Goal: Task Accomplishment & Management: Manage account settings

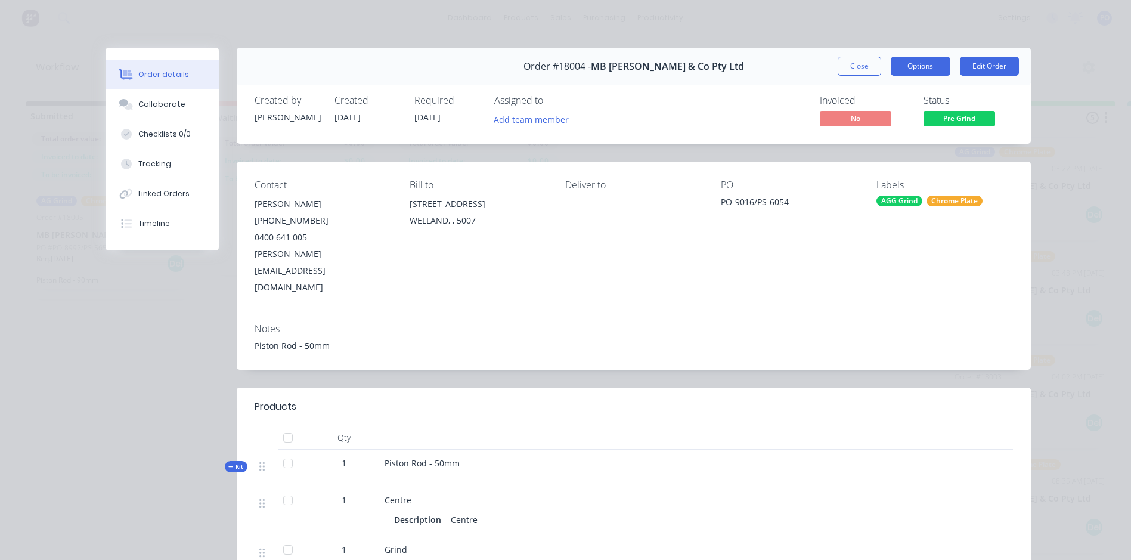
click at [903, 70] on button "Options" at bounding box center [921, 66] width 60 height 19
click at [986, 68] on button "Edit Order" at bounding box center [989, 66] width 59 height 19
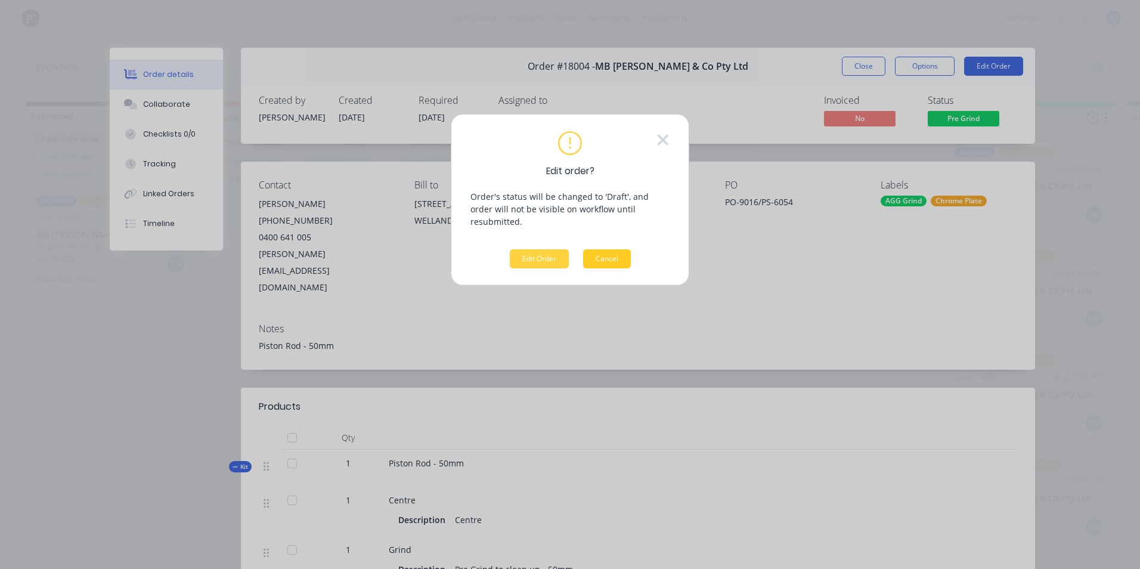
click at [620, 253] on button "Cancel" at bounding box center [607, 258] width 48 height 19
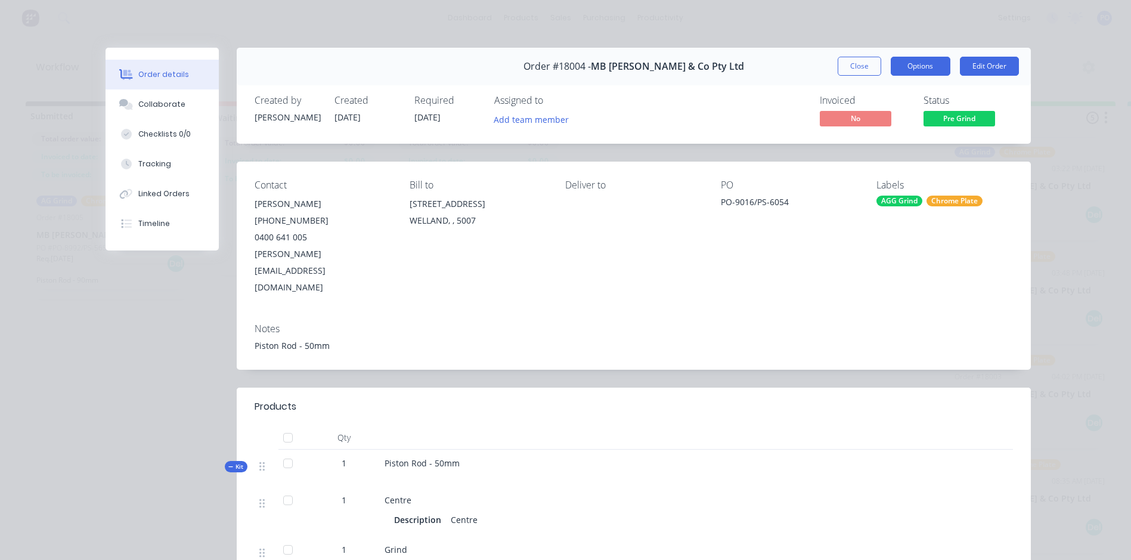
click at [938, 68] on button "Options" at bounding box center [921, 66] width 60 height 19
click at [860, 69] on button "Close" at bounding box center [860, 66] width 44 height 19
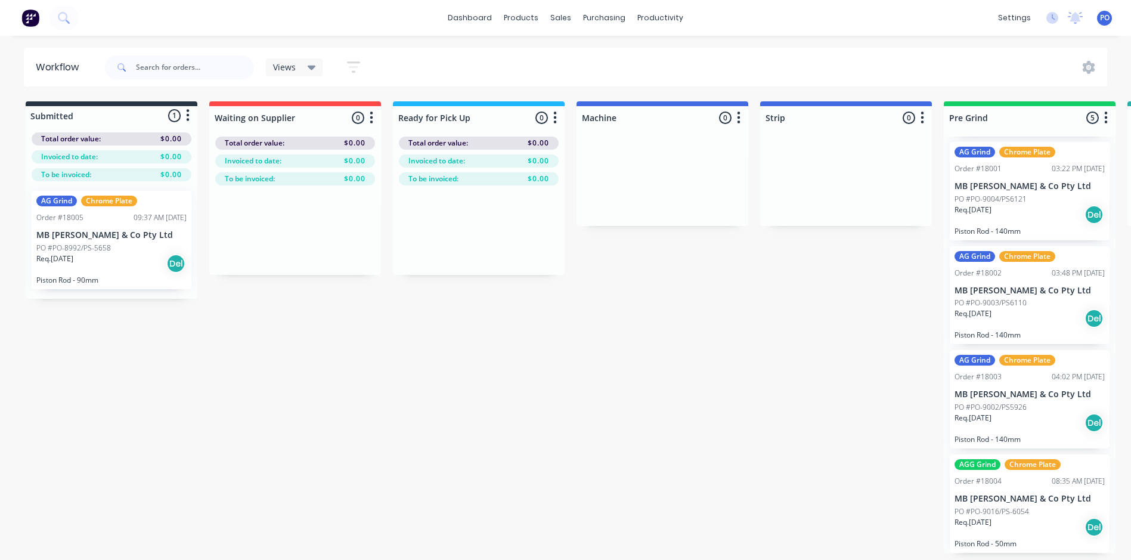
scroll to position [2, 0]
click at [987, 464] on div "AGG Grind" at bounding box center [978, 464] width 46 height 11
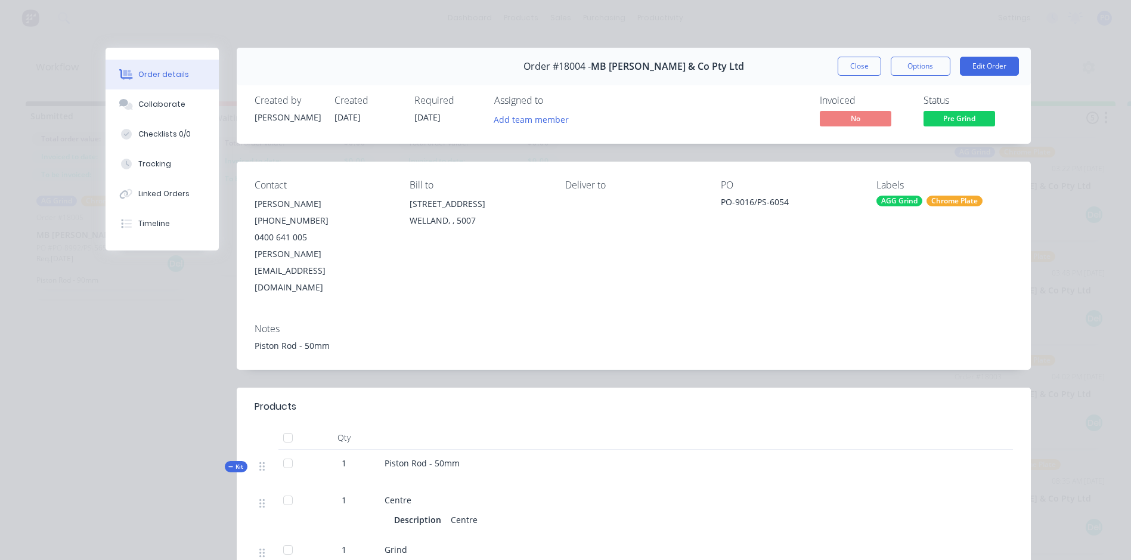
click at [560, 220] on div "Contact Zane Butterfield (08) 8340 1899 0400 641 005 Zane@butterfieldhydraulics…" at bounding box center [634, 238] width 794 height 152
click at [738, 185] on div "PO" at bounding box center [789, 184] width 137 height 11
click at [733, 201] on div "PO-9016/PS-6054" at bounding box center [789, 204] width 137 height 17
click at [360, 205] on div "Zane Butterfield" at bounding box center [323, 204] width 137 height 17
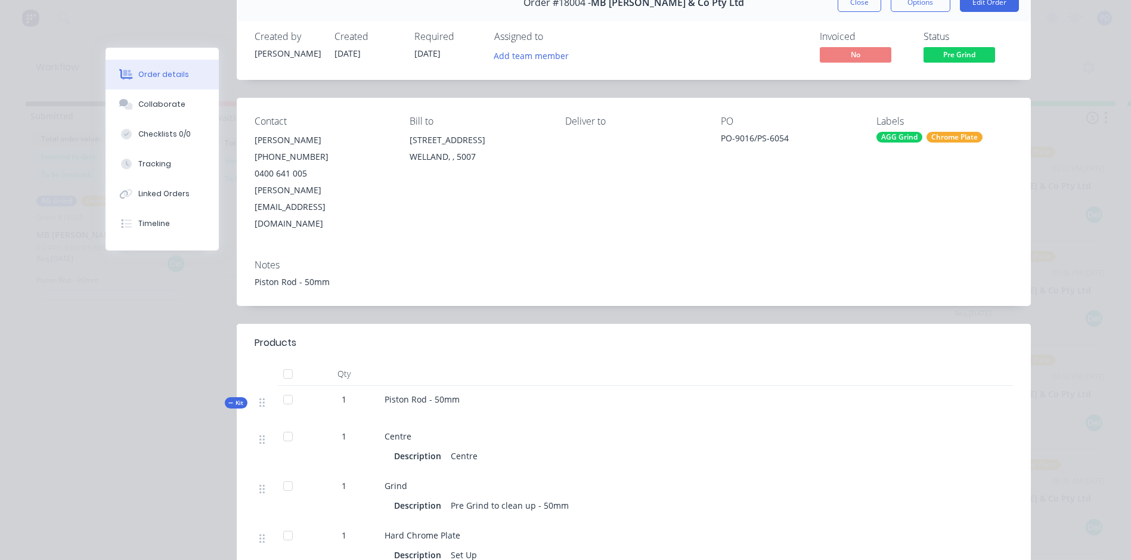
scroll to position [0, 0]
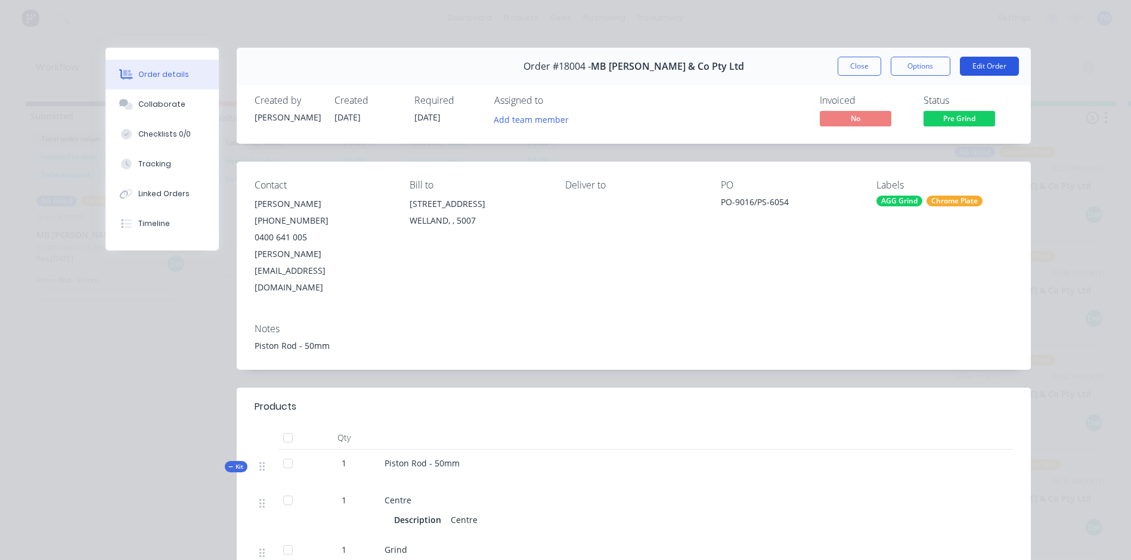
click at [998, 60] on button "Edit Order" at bounding box center [989, 66] width 59 height 19
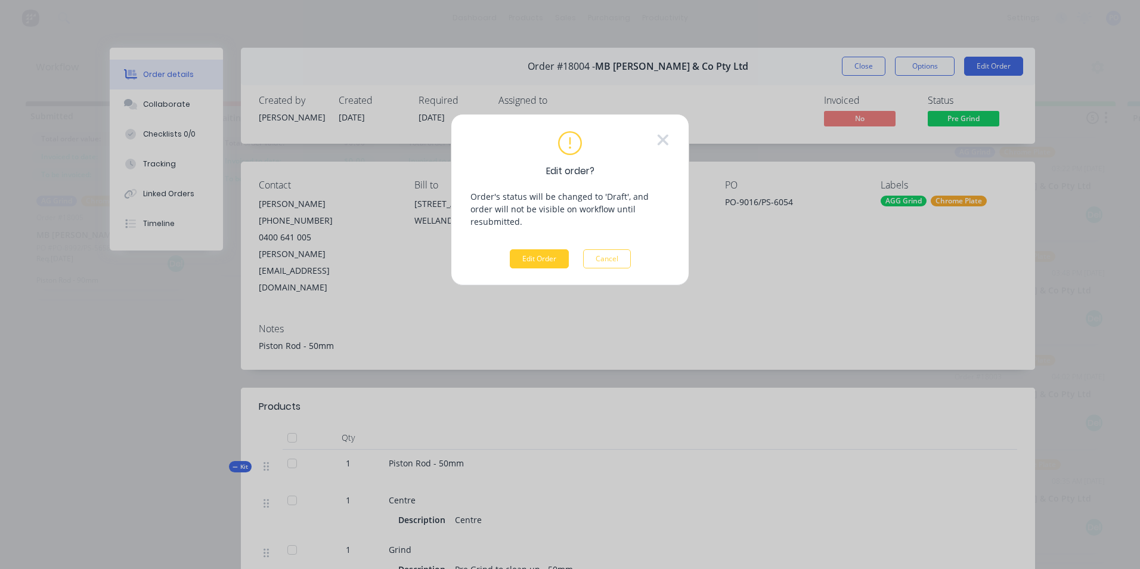
click at [541, 249] on button "Edit Order" at bounding box center [539, 258] width 59 height 19
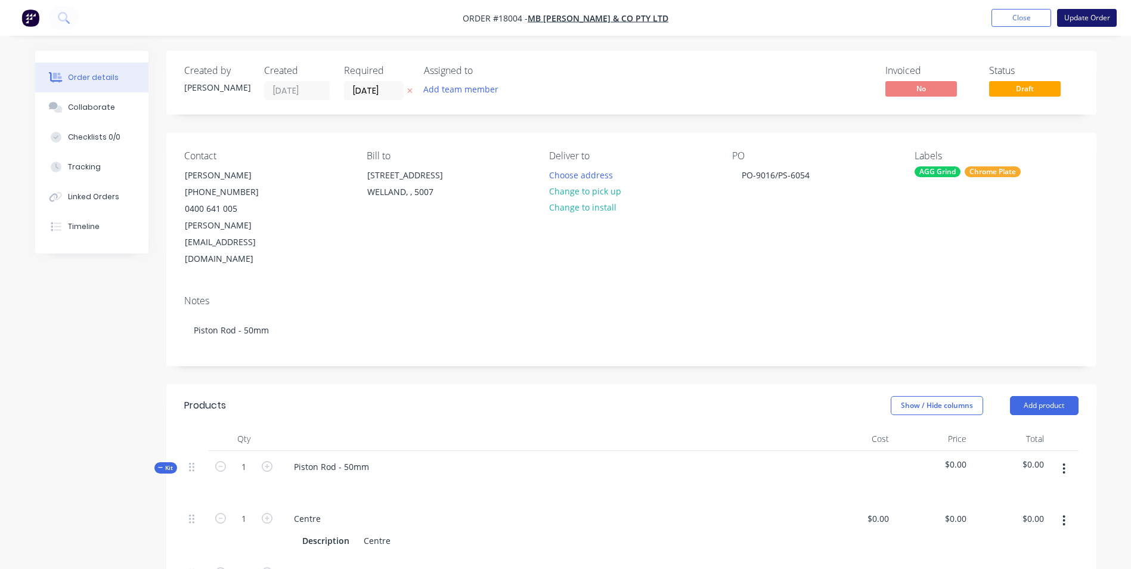
click at [1086, 21] on button "Update Order" at bounding box center [1087, 18] width 60 height 18
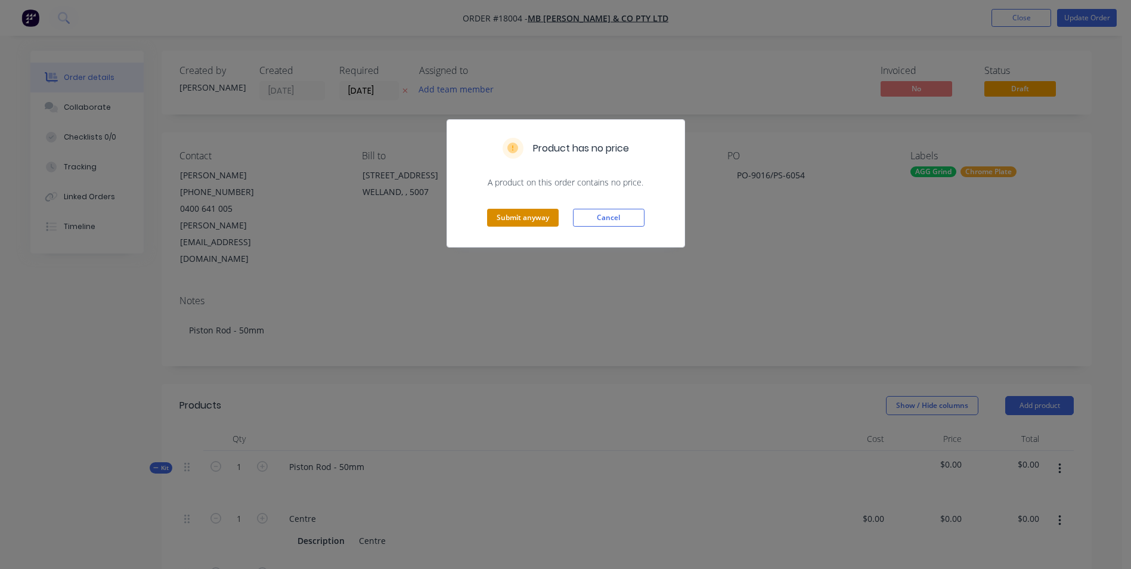
click at [547, 221] on button "Submit anyway" at bounding box center [523, 218] width 72 height 18
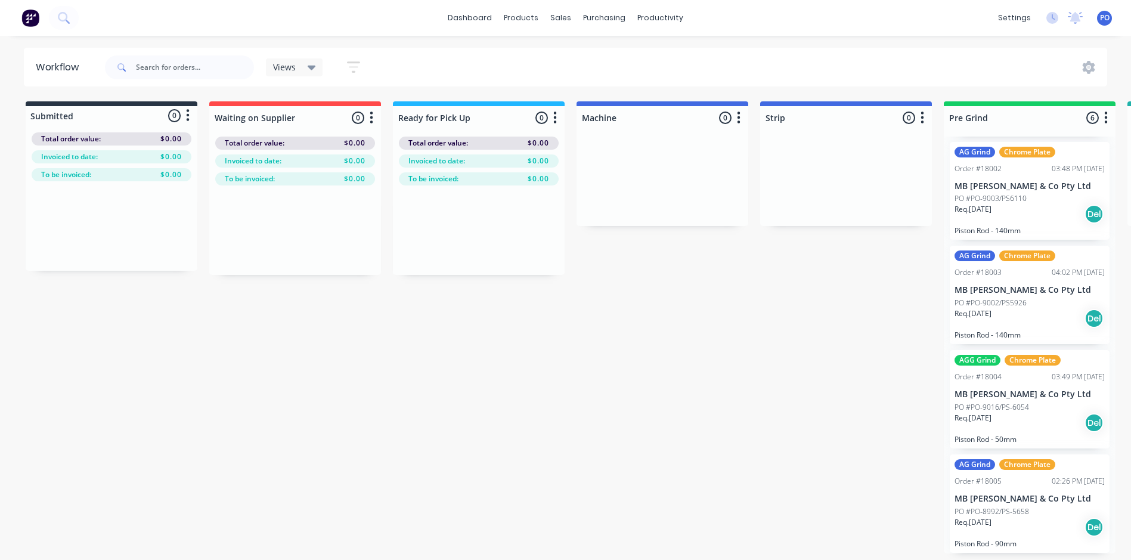
scroll to position [2, 0]
click at [1029, 435] on p "Piston Rod - 50mm" at bounding box center [1030, 439] width 150 height 9
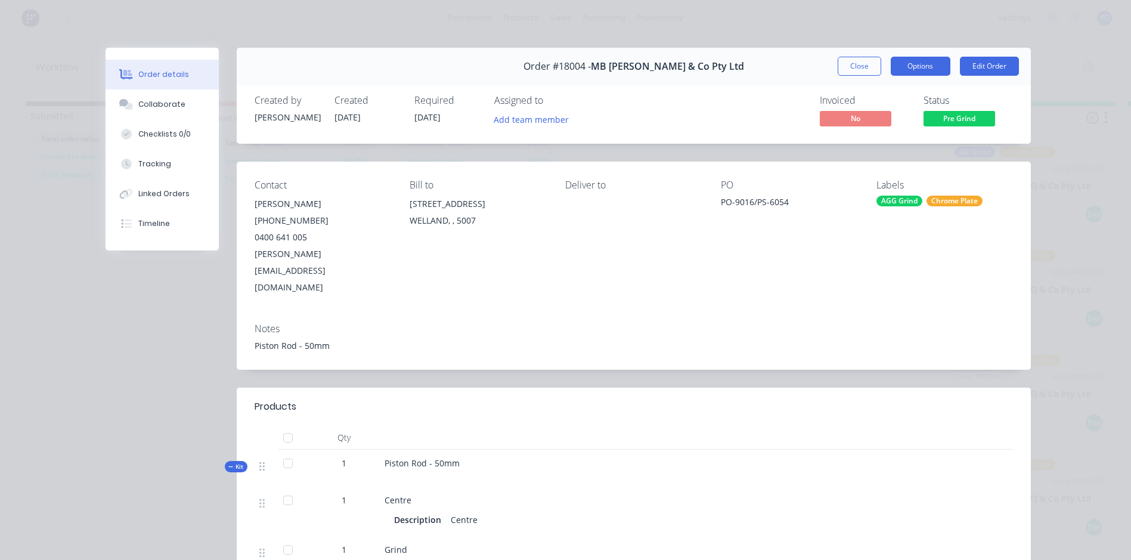
click at [907, 69] on button "Options" at bounding box center [921, 66] width 60 height 19
click at [993, 64] on button "Edit Order" at bounding box center [989, 66] width 59 height 19
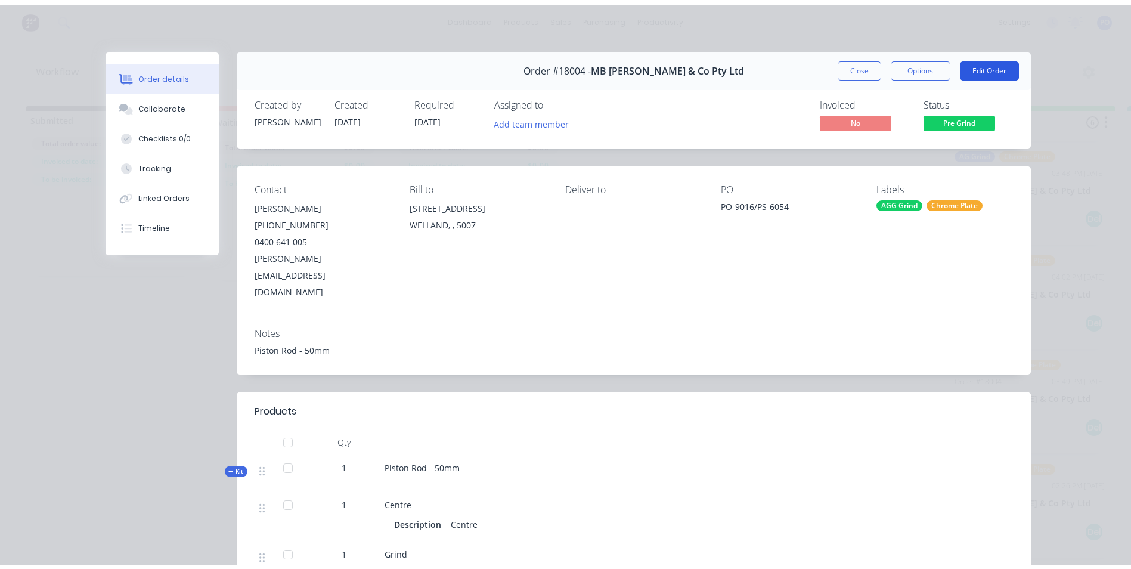
scroll to position [0, 0]
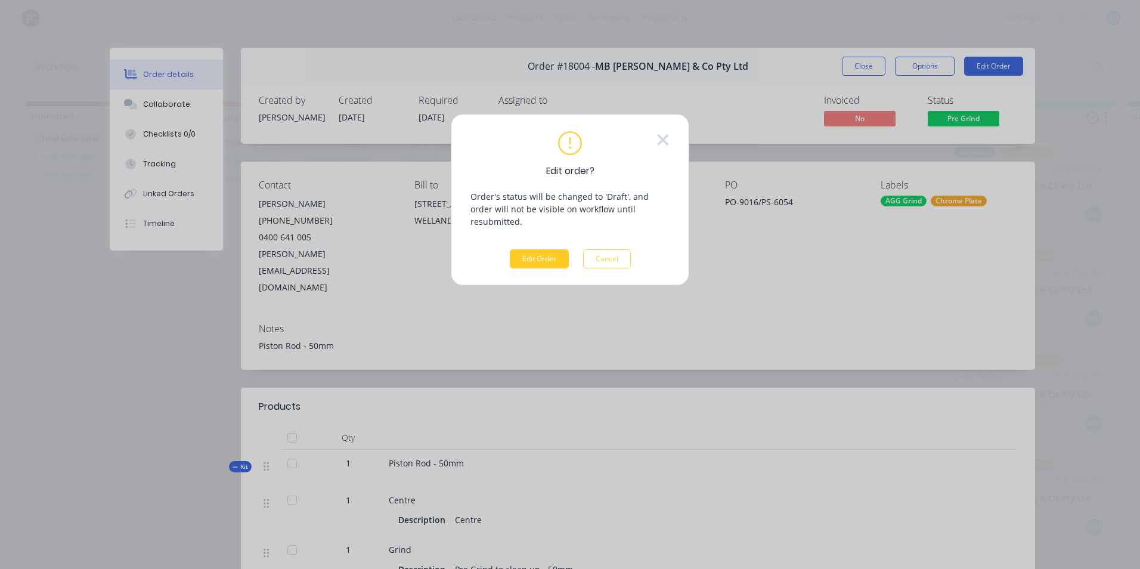
click at [546, 249] on button "Edit Order" at bounding box center [539, 258] width 59 height 19
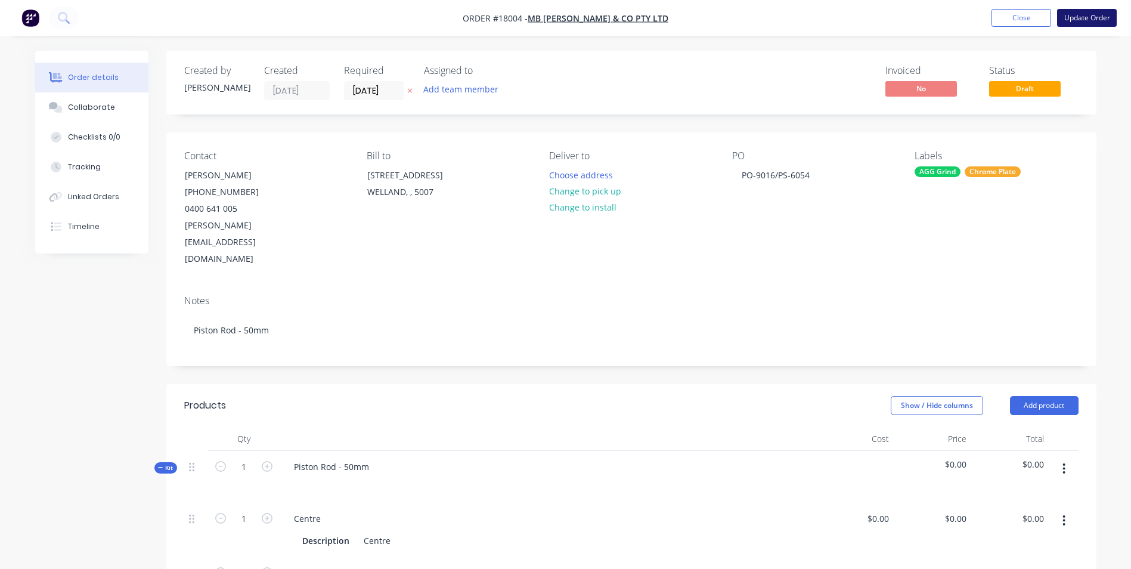
click at [1093, 23] on button "Update Order" at bounding box center [1087, 18] width 60 height 18
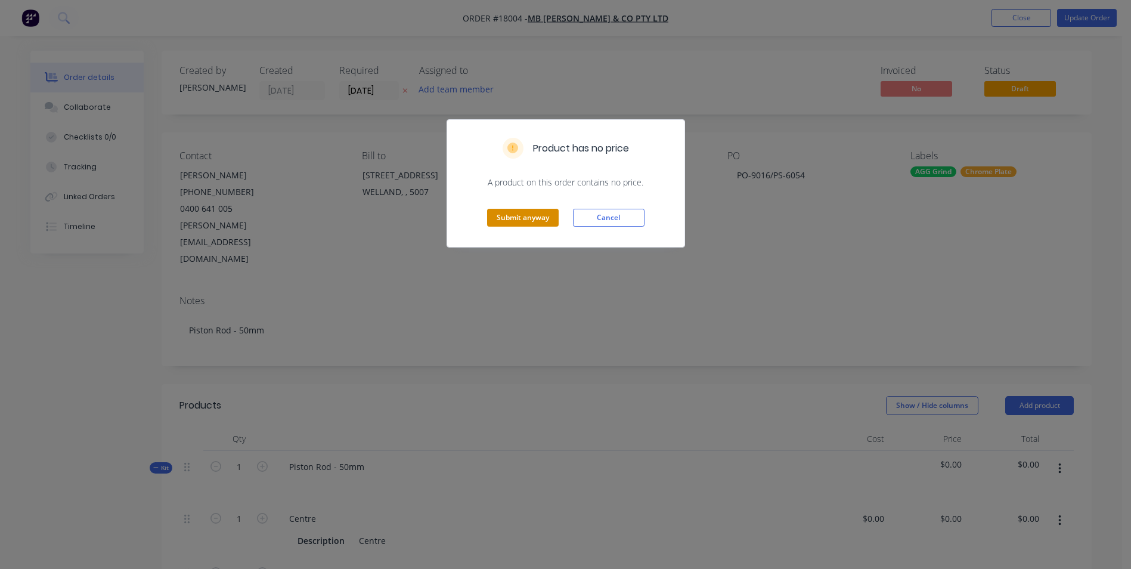
click at [521, 217] on button "Submit anyway" at bounding box center [523, 218] width 72 height 18
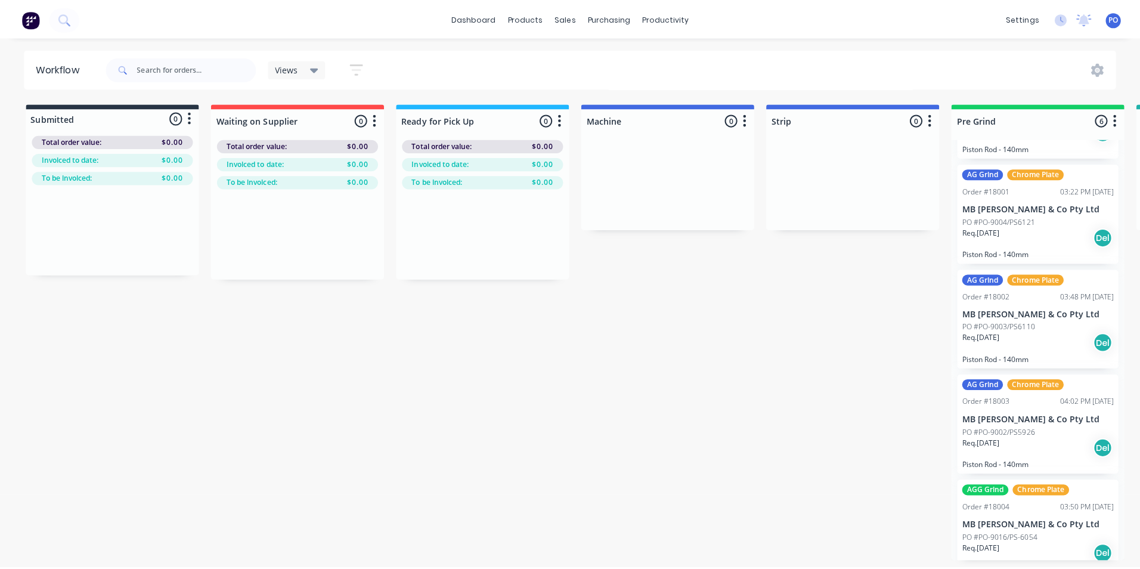
scroll to position [225, 0]
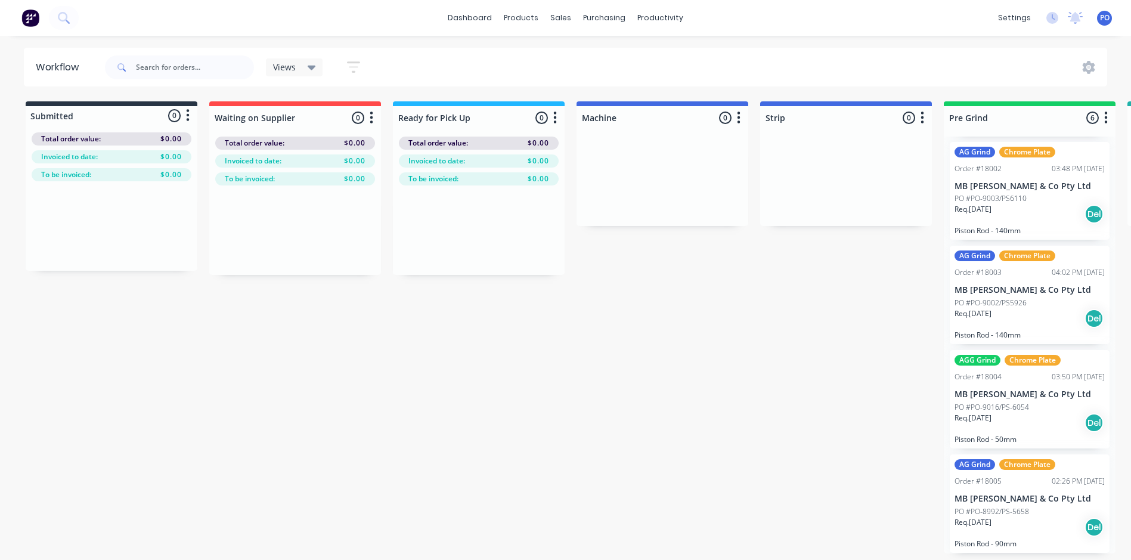
click at [1032, 398] on p "MB Butterfield & Co Pty Ltd" at bounding box center [1030, 394] width 150 height 10
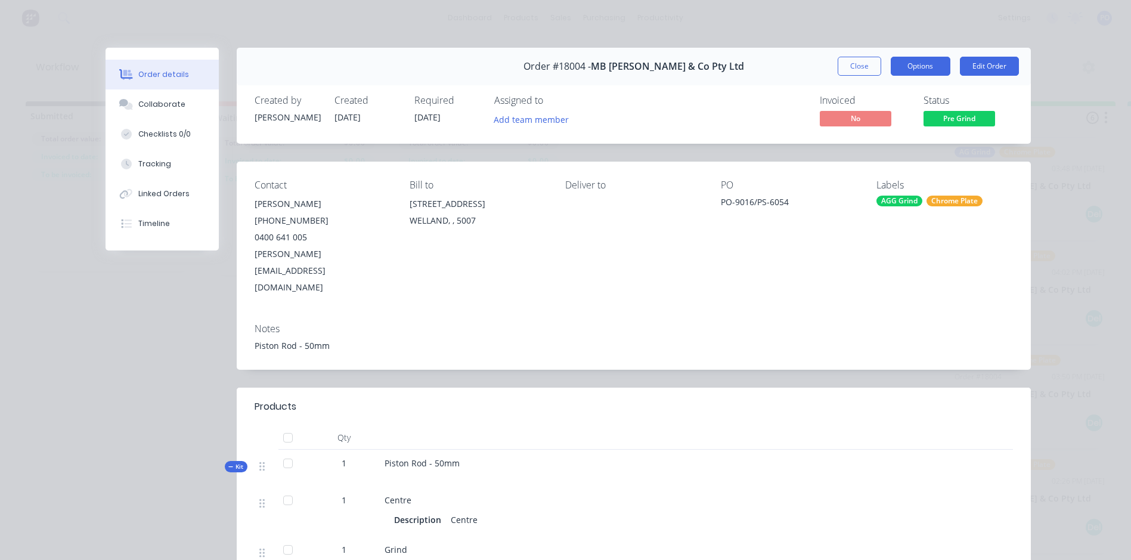
click at [926, 69] on button "Options" at bounding box center [921, 66] width 60 height 19
click at [775, 66] on div "Order #18004 - MB Butterfield & Co Pty Ltd Close Options PRINT Work Order Deliv…" at bounding box center [634, 67] width 794 height 38
click at [155, 194] on div "Linked Orders" at bounding box center [163, 193] width 51 height 11
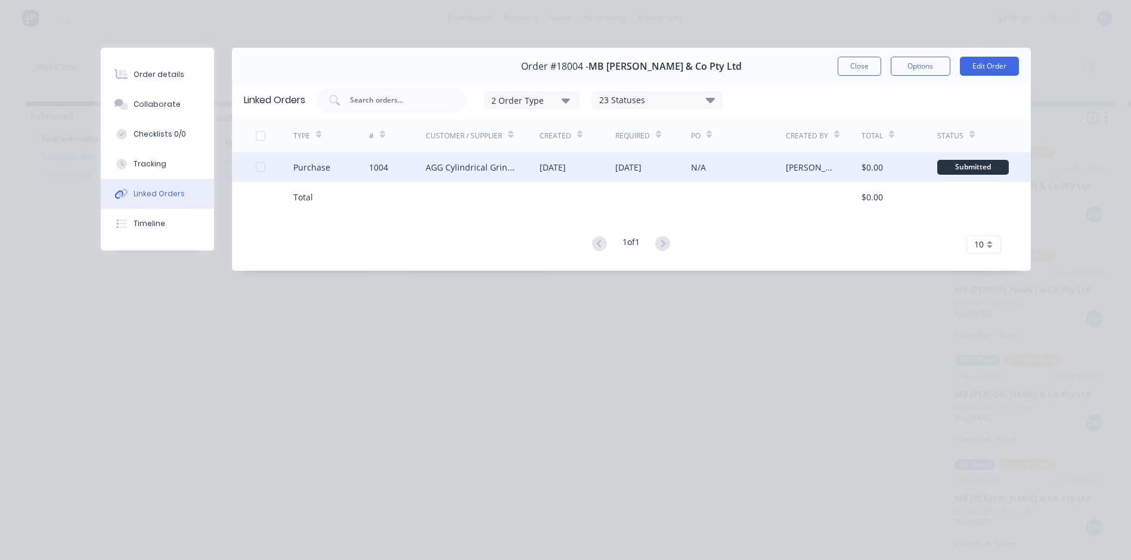
click at [557, 162] on div "13 Aug 2025" at bounding box center [553, 167] width 26 height 13
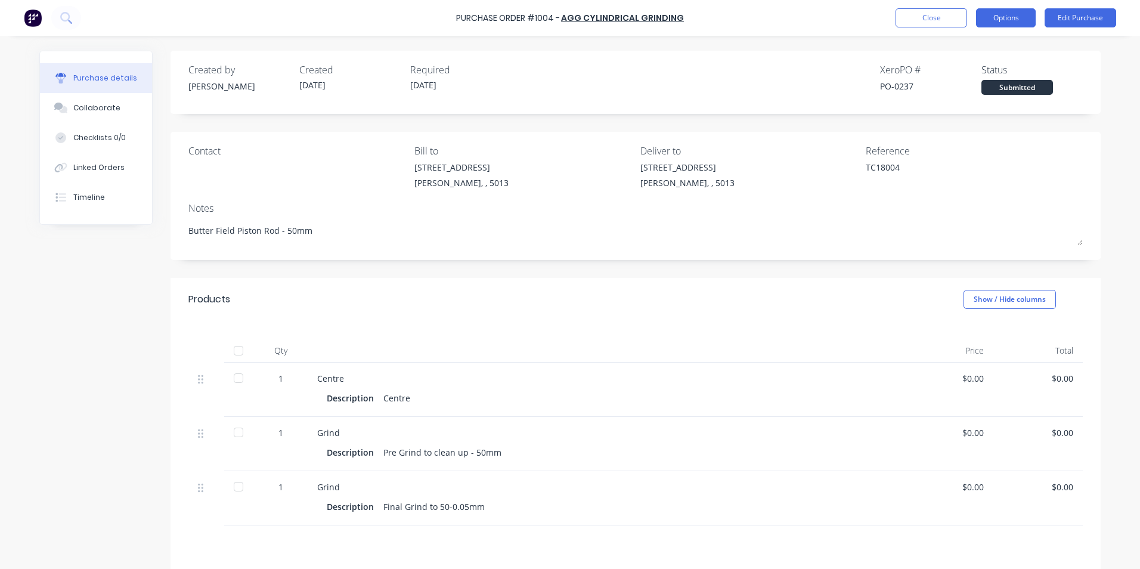
click at [1016, 18] on button "Options" at bounding box center [1006, 17] width 60 height 19
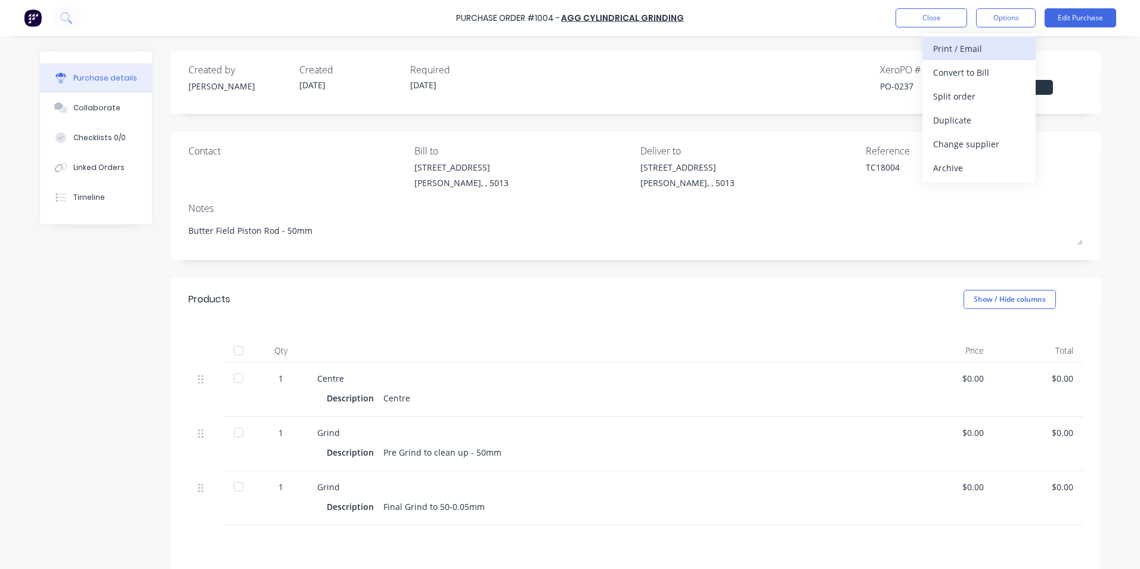
click at [961, 52] on div "Print / Email" at bounding box center [979, 48] width 92 height 17
click at [952, 91] on div "Without pricing" at bounding box center [979, 96] width 92 height 17
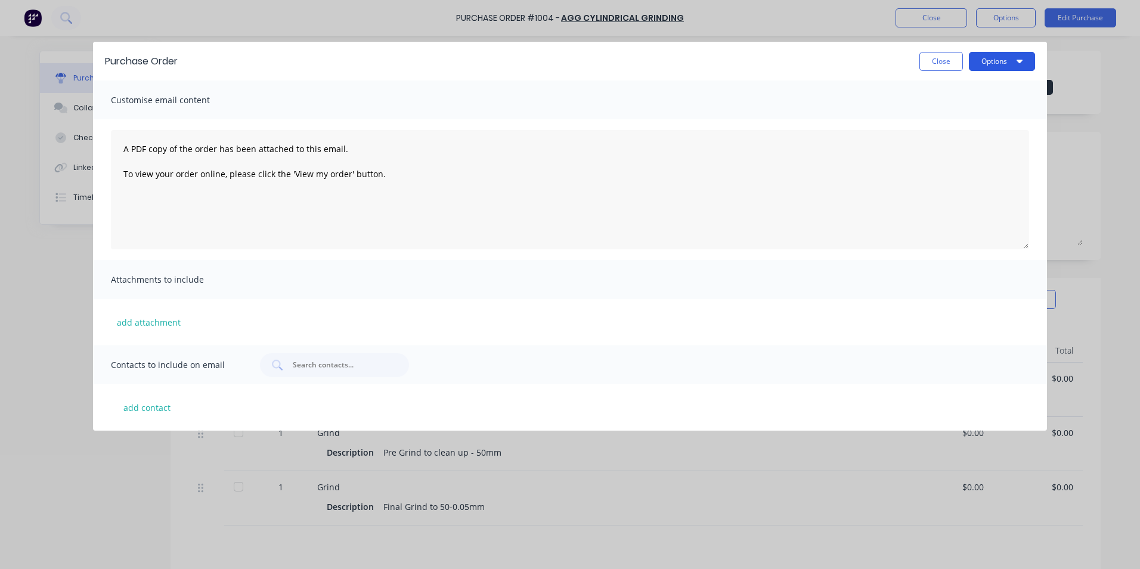
click at [999, 57] on button "Options" at bounding box center [1002, 61] width 66 height 19
click at [957, 96] on div "Print" at bounding box center [979, 91] width 92 height 17
click at [952, 62] on button "Close" at bounding box center [941, 61] width 44 height 19
type textarea "x"
